Goal: Communication & Community: Answer question/provide support

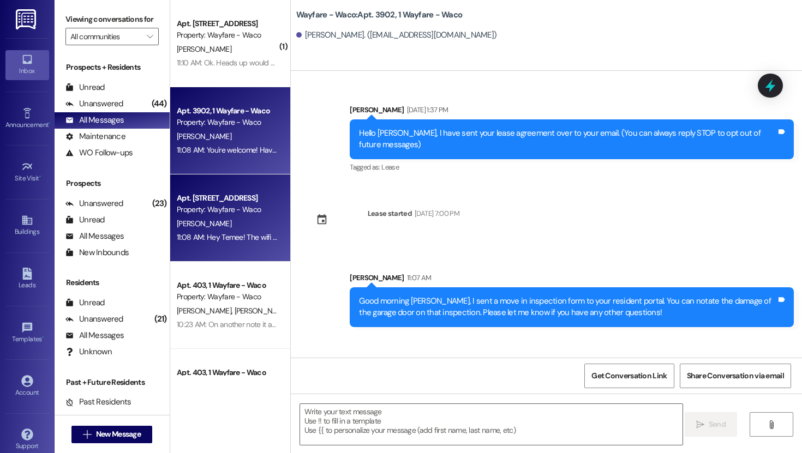
scroll to position [69, 0]
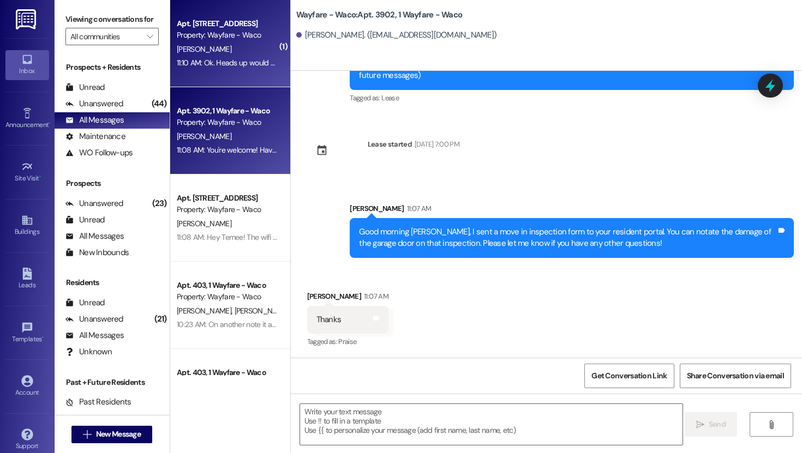
click at [247, 63] on div "11:10 AM: Ok. Heads up would have been appreciated 11:10 AM: Ok. Heads up would…" at bounding box center [261, 63] width 168 height 10
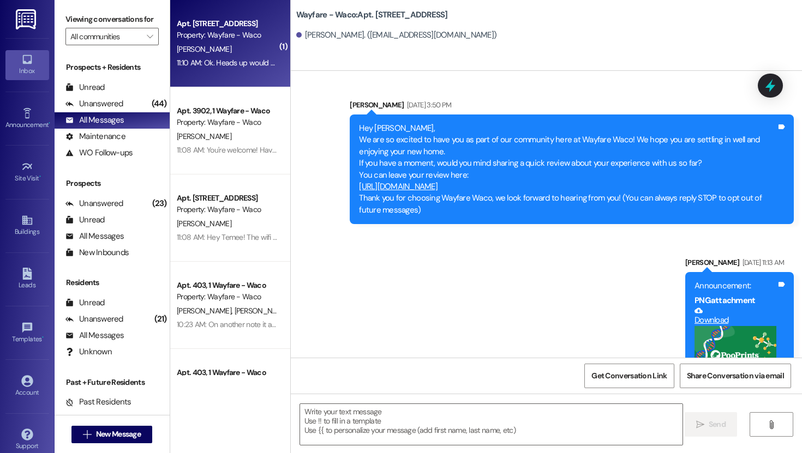
scroll to position [7733, 0]
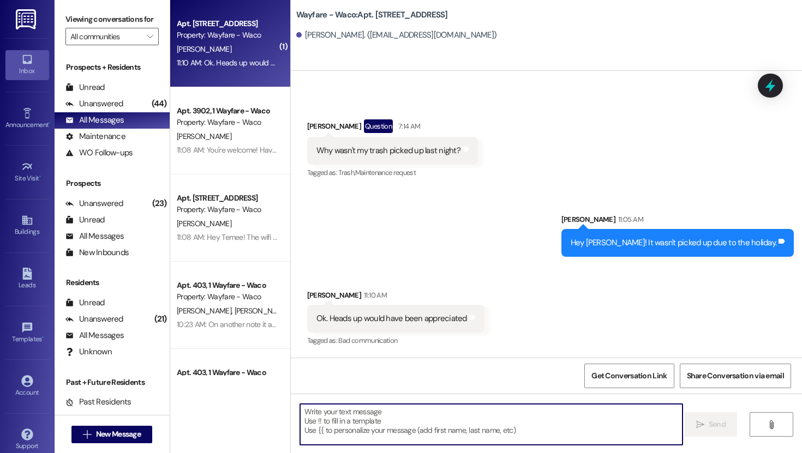
click at [511, 427] on textarea at bounding box center [491, 424] width 382 height 41
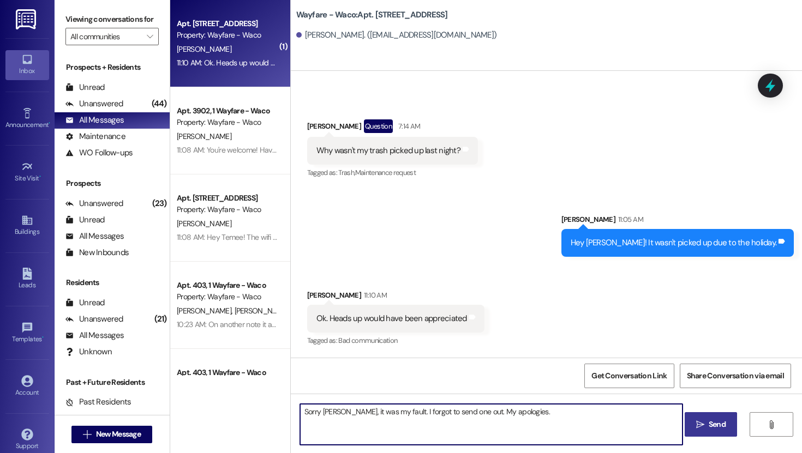
type textarea "Sorry [PERSON_NAME], it was my fault. I forgot to send one out. My apologies."
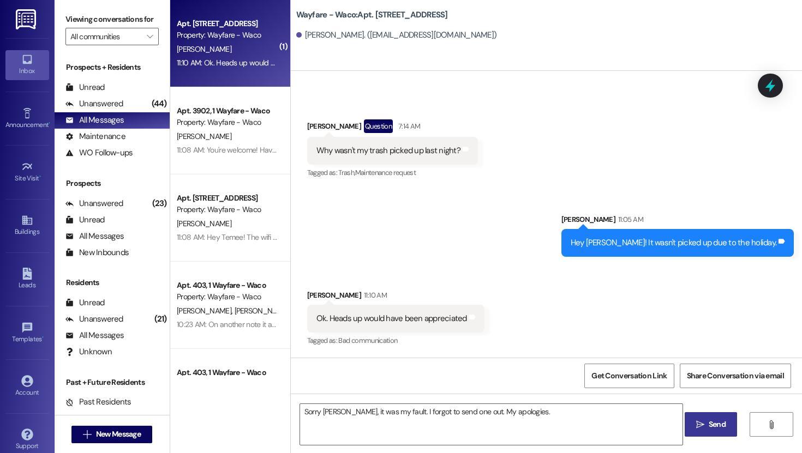
click at [720, 430] on span "Send" at bounding box center [716, 424] width 17 height 11
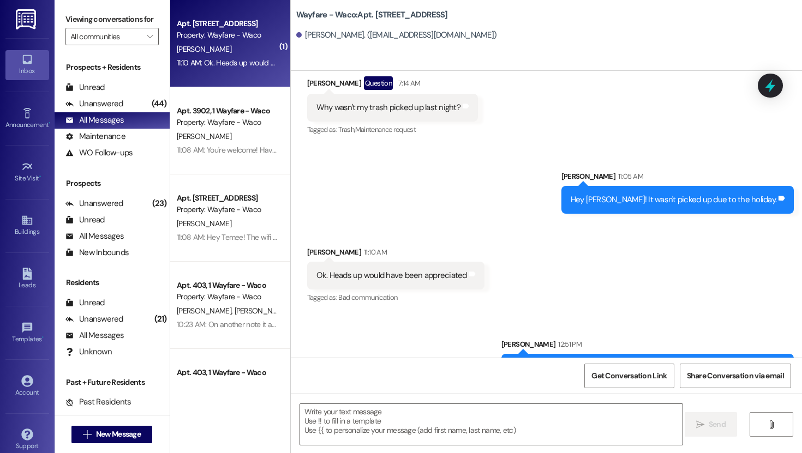
scroll to position [7809, 0]
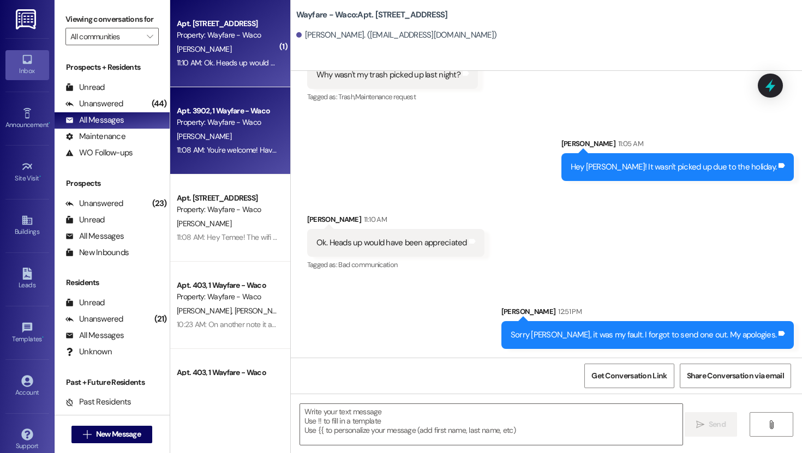
click at [216, 146] on div "11:08 AM: You're welcome! Have a great day! 11:08 AM: You're welcome! Have a gr…" at bounding box center [247, 150] width 140 height 10
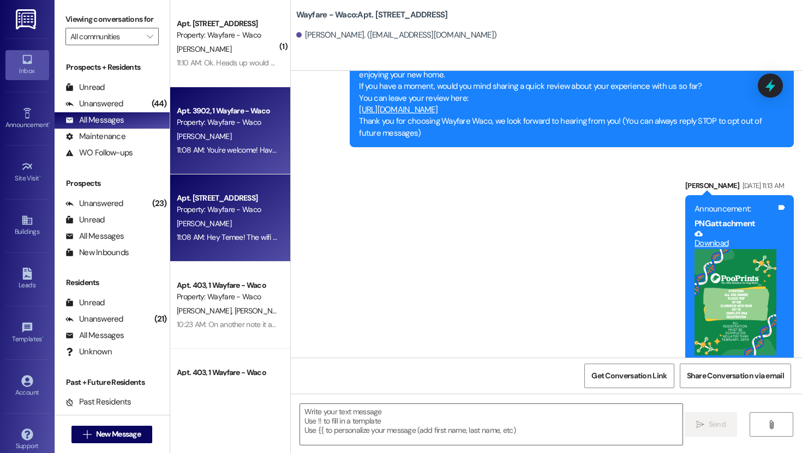
click at [216, 201] on div "Apt. [STREET_ADDRESS]" at bounding box center [227, 197] width 101 height 11
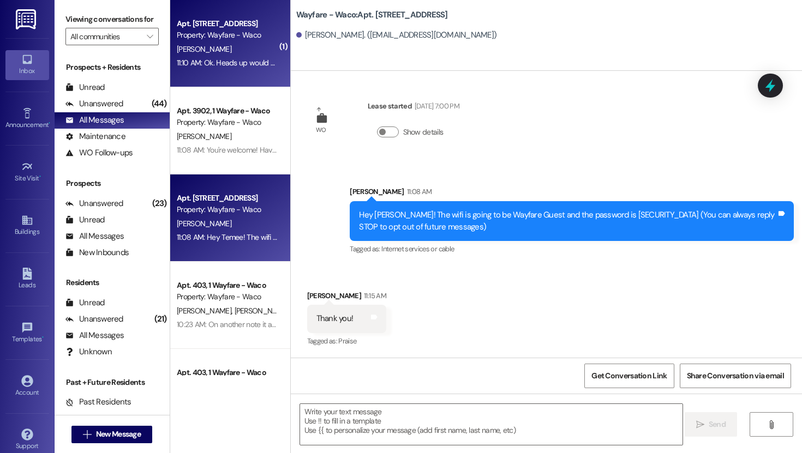
scroll to position [4, 0]
click at [212, 35] on div "Property: Wayfare - Waco" at bounding box center [227, 34] width 101 height 11
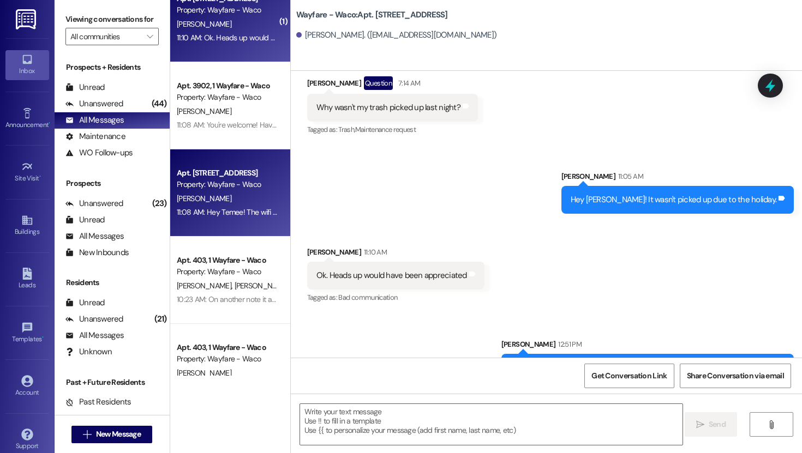
scroll to position [0, 0]
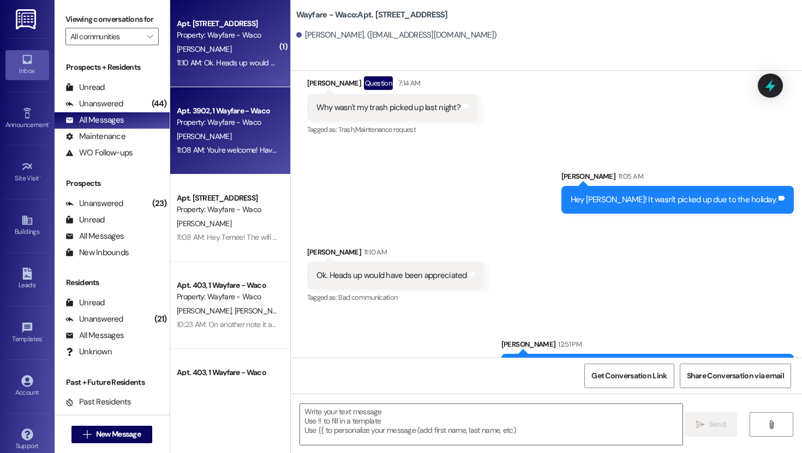
click at [221, 170] on div "Apt. 3902, 1 Wayfare - Waco Property: Wayfare - Waco [PERSON_NAME] 11:08 AM: Yo…" at bounding box center [230, 130] width 120 height 87
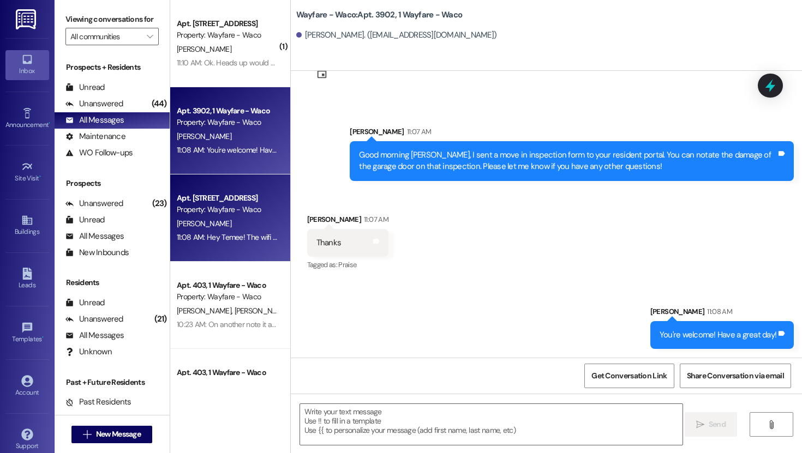
click at [223, 236] on div "11:08 AM: Hey Temee! The wifi is going to be Wayfare Guest and the password is …" at bounding box center [427, 237] width 500 height 10
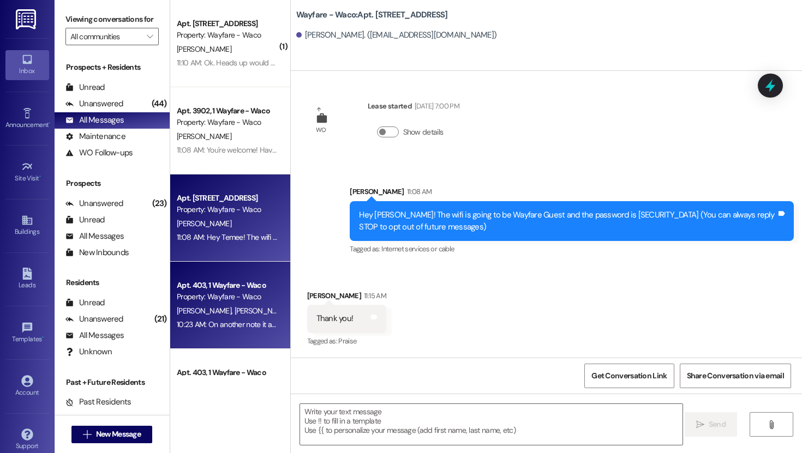
click at [223, 280] on div "Apt. 403, 1 Wayfare - Waco" at bounding box center [227, 285] width 101 height 11
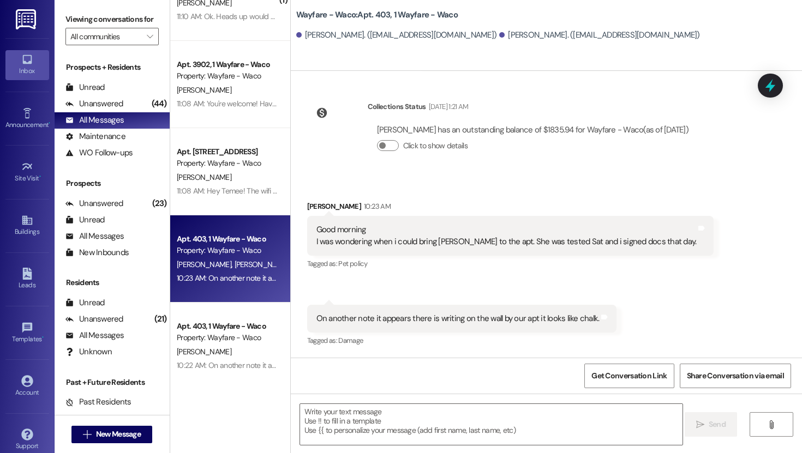
scroll to position [75, 0]
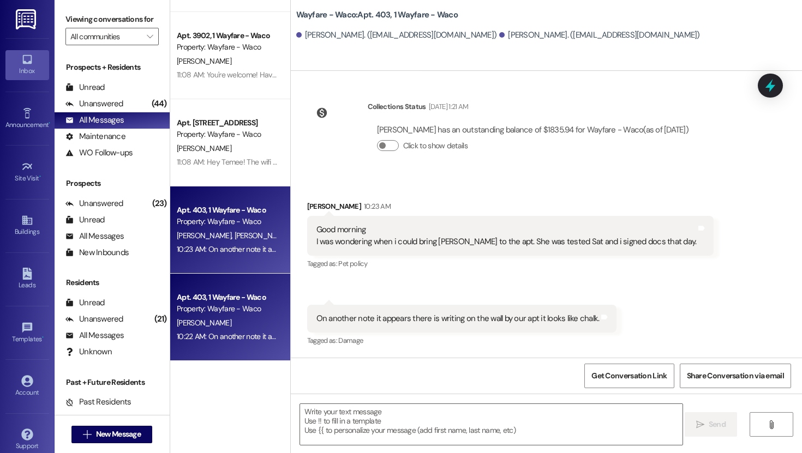
click at [222, 327] on div "[PERSON_NAME]" at bounding box center [227, 323] width 103 height 14
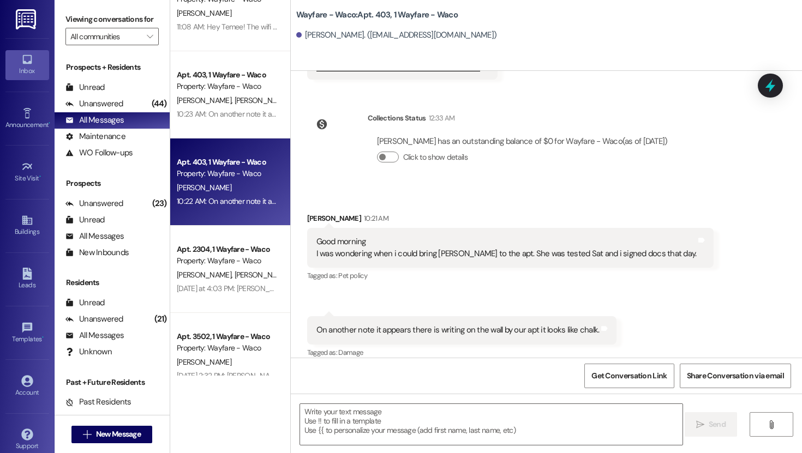
scroll to position [234, 0]
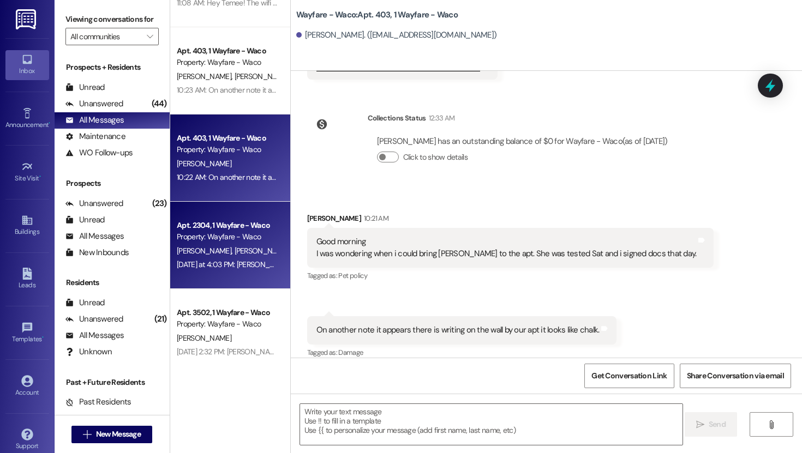
click at [234, 248] on span "[PERSON_NAME]" at bounding box center [261, 251] width 55 height 10
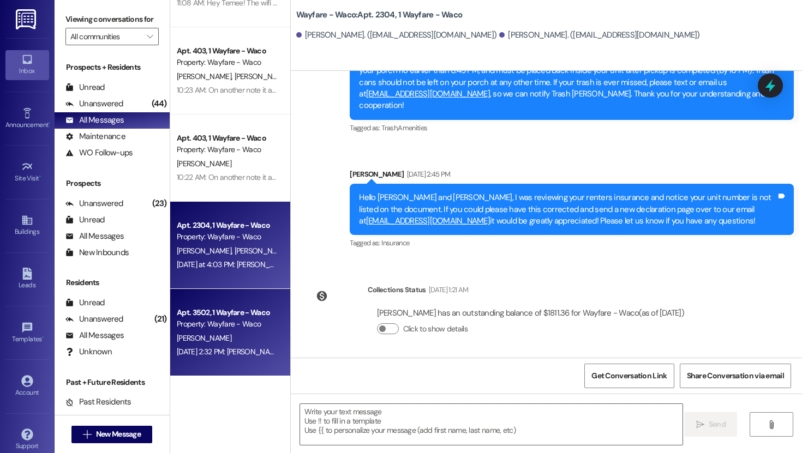
click at [216, 304] on div "Apt. 3502, 1 Wayfare - Waco Property: Wayfare - Waco [PERSON_NAME] [DATE] 2:32 …" at bounding box center [230, 332] width 120 height 87
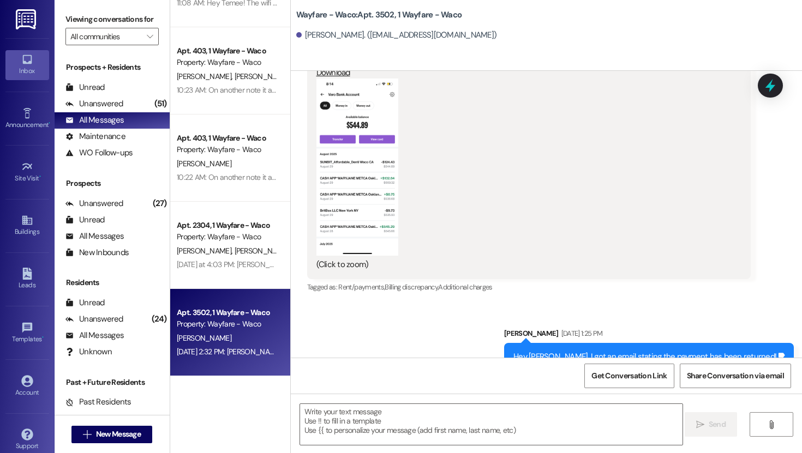
scroll to position [1010, 0]
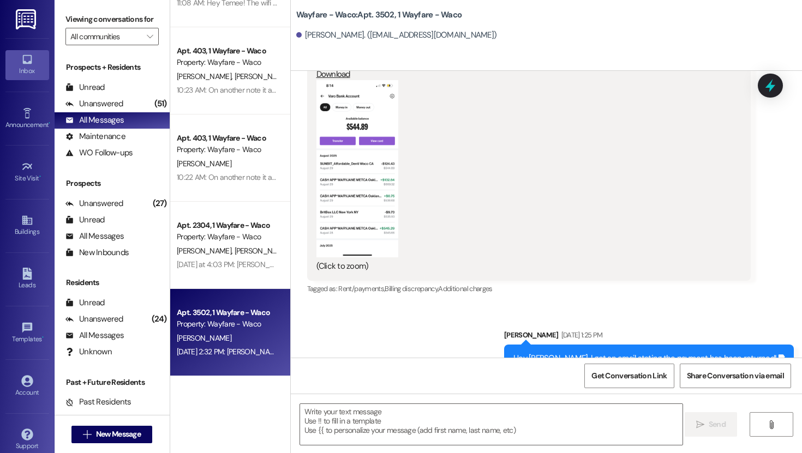
click at [332, 183] on button "Zoom image" at bounding box center [357, 168] width 82 height 177
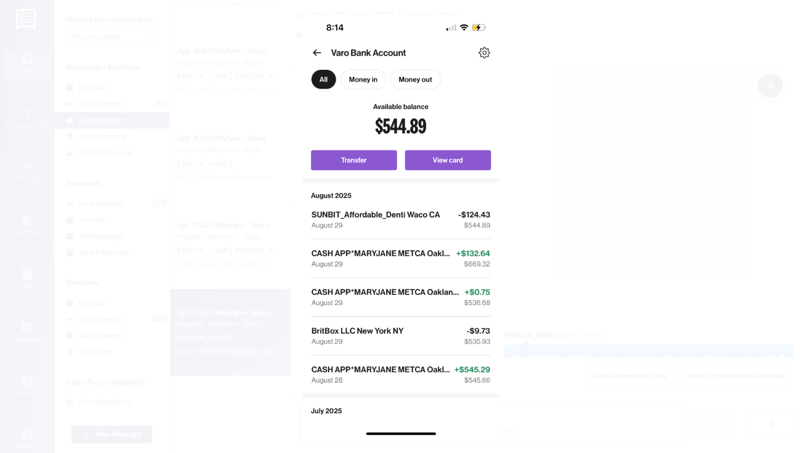
click at [634, 106] on button "Unzoom image" at bounding box center [401, 226] width 802 height 453
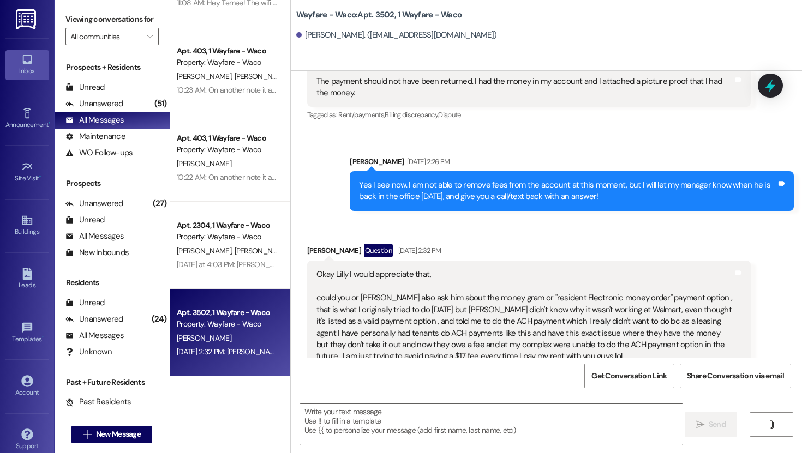
scroll to position [1561, 0]
